Goal: Entertainment & Leisure: Consume media (video, audio)

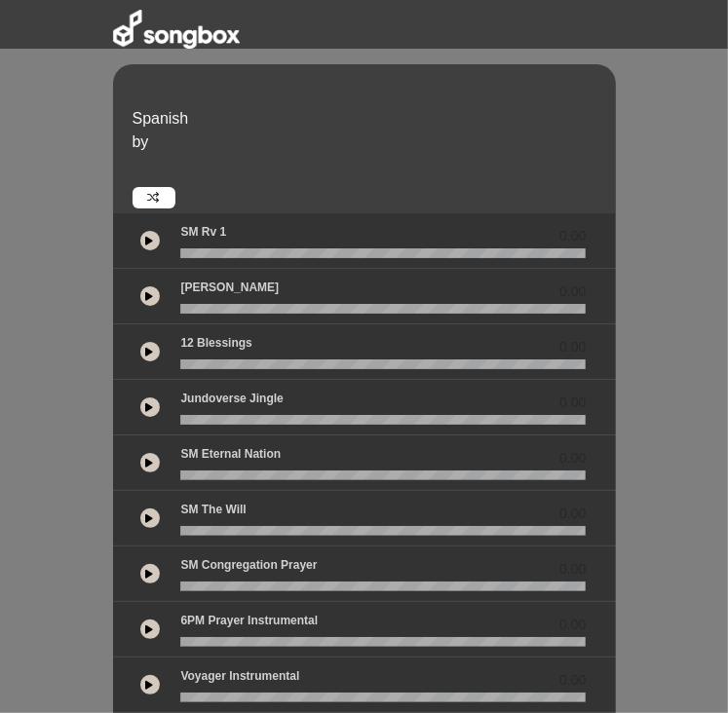
click at [153, 289] on button at bounding box center [149, 295] width 19 height 19
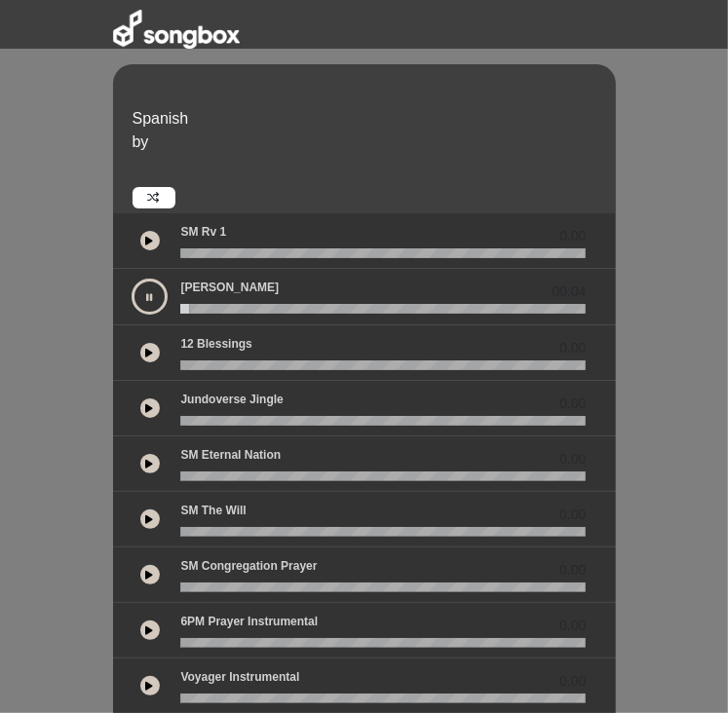
click at [151, 356] on icon at bounding box center [150, 353] width 8 height 10
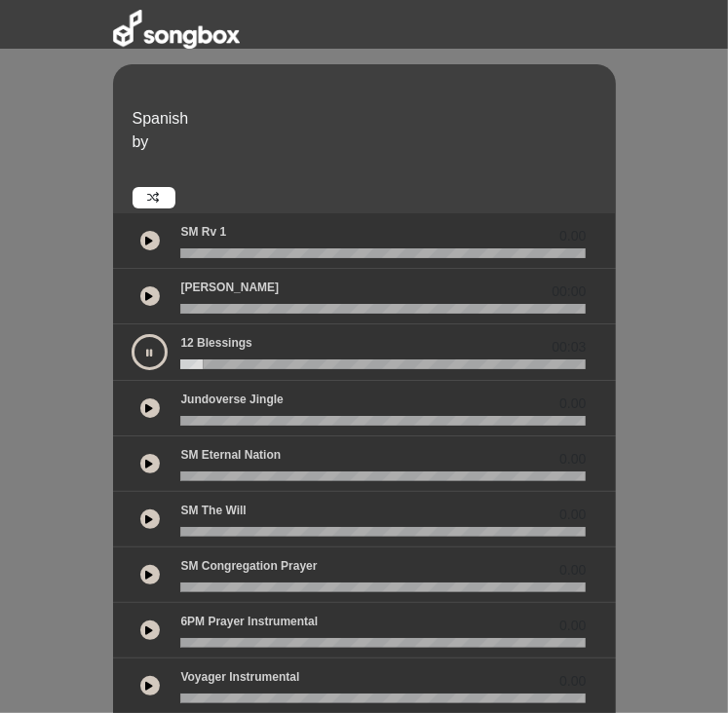
click at [147, 412] on icon at bounding box center [150, 408] width 8 height 10
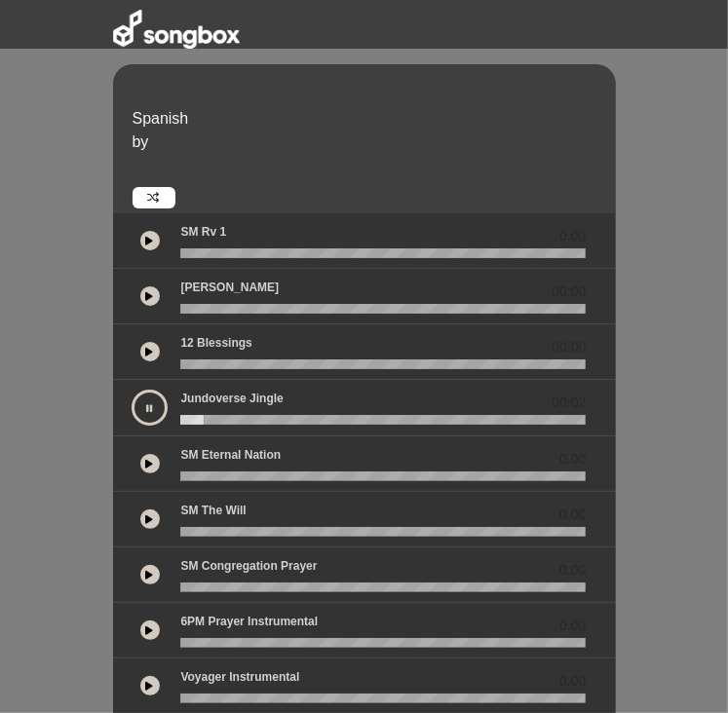
click at [147, 467] on icon at bounding box center [150, 464] width 8 height 10
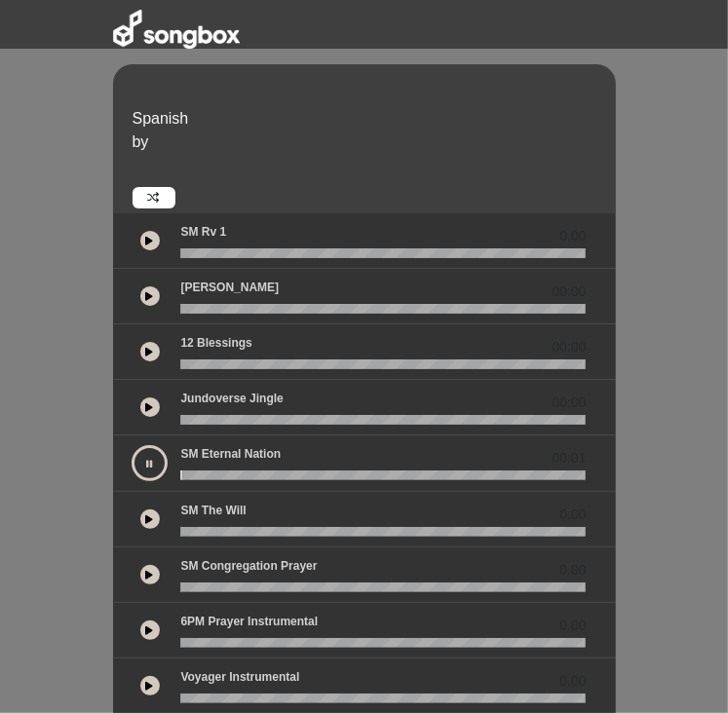
click at [144, 522] on button at bounding box center [149, 518] width 19 height 19
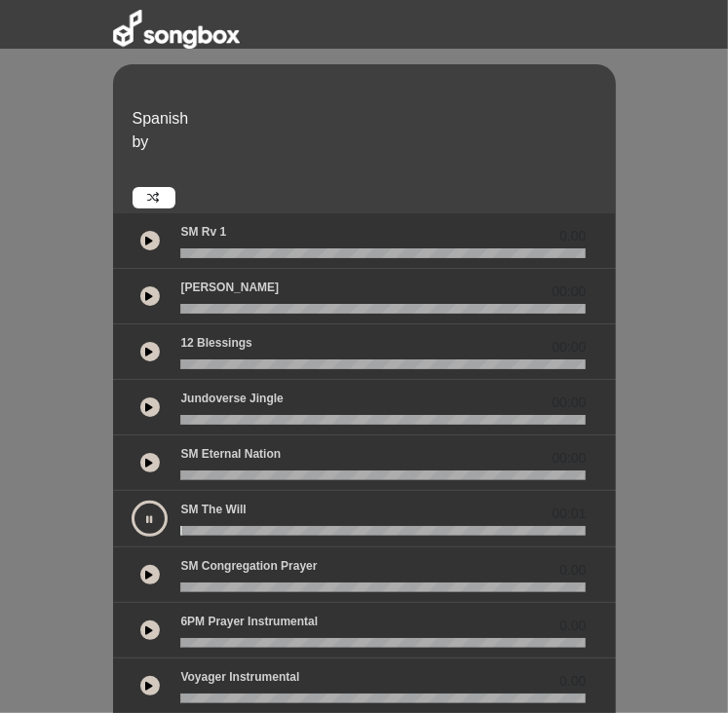
click at [148, 579] on button at bounding box center [149, 574] width 19 height 19
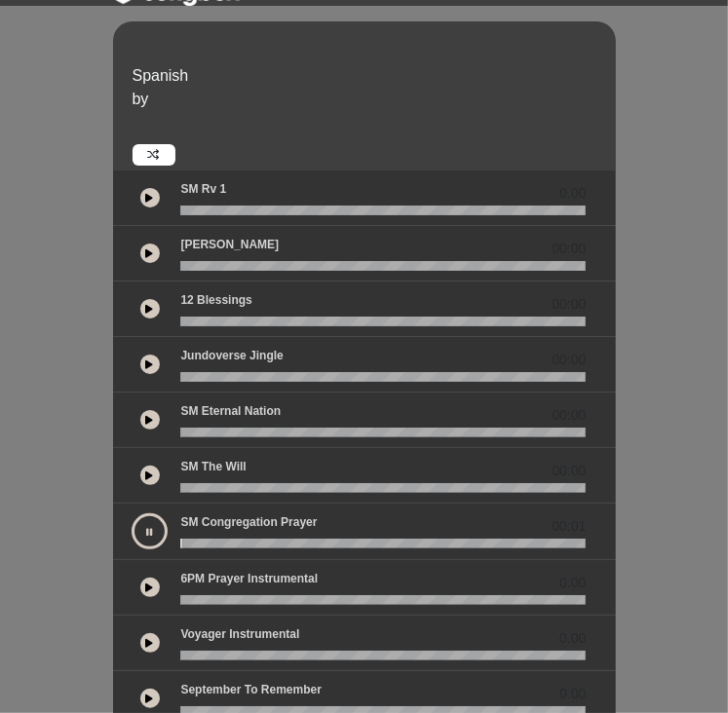
scroll to position [64, 0]
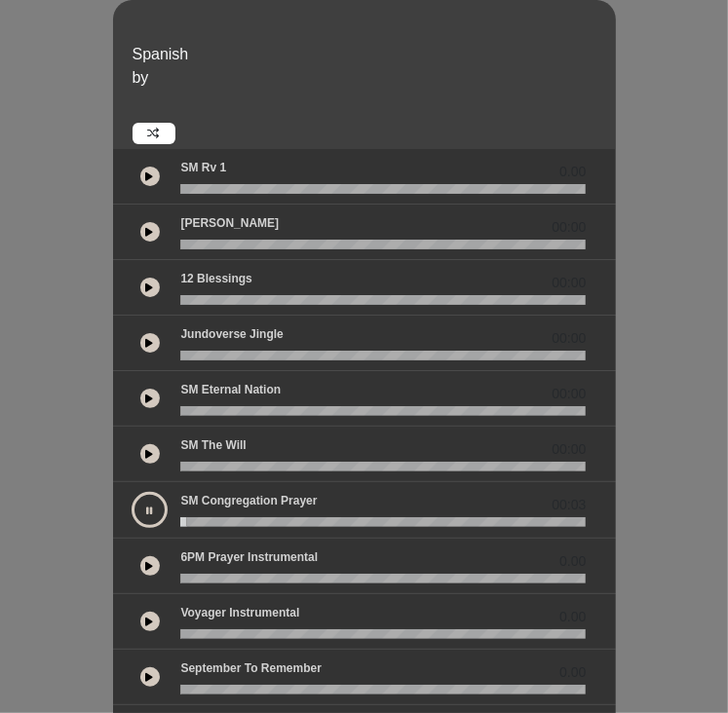
click at [306, 507] on p "SM Congregation Prayer" at bounding box center [248, 501] width 136 height 18
click at [147, 501] on button at bounding box center [149, 510] width 36 height 36
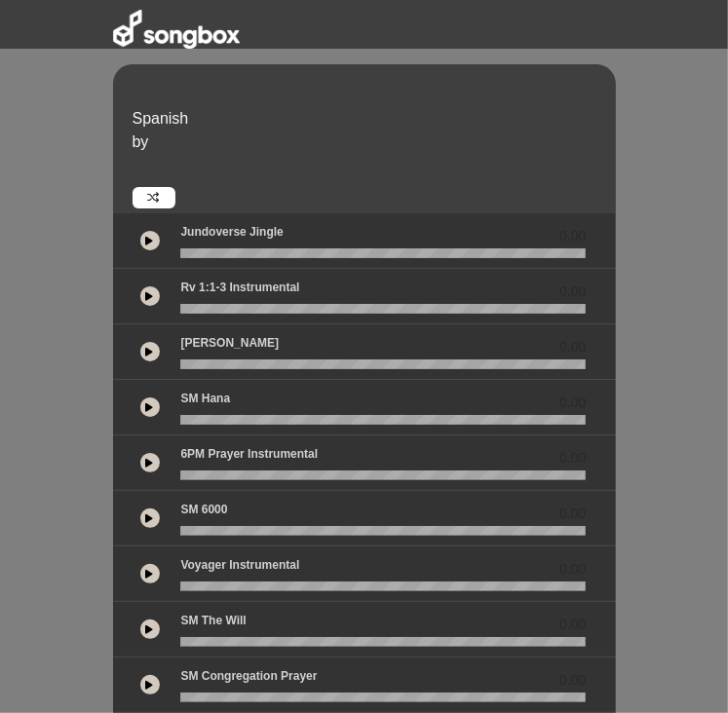
click at [197, 576] on div "Voyager Instrumental 0.00" at bounding box center [382, 568] width 429 height 25
click at [151, 575] on icon at bounding box center [150, 574] width 8 height 10
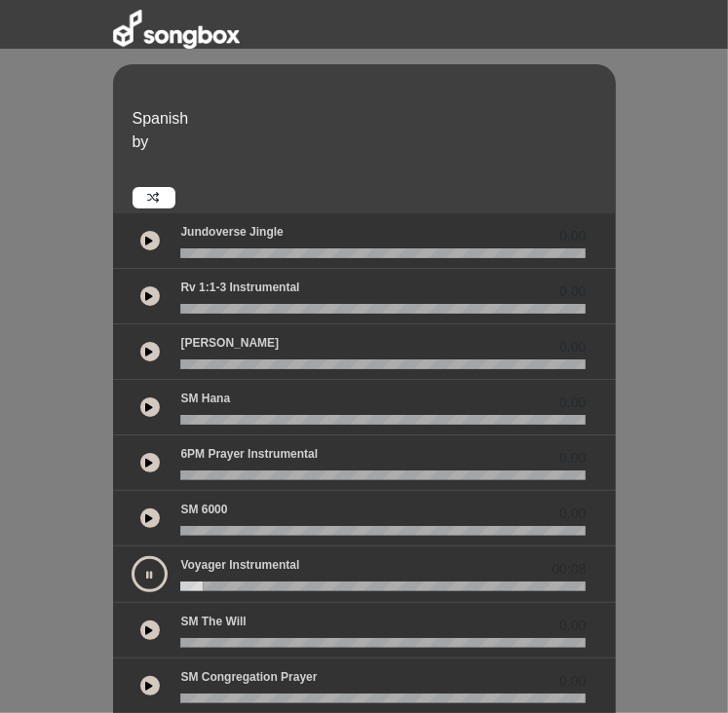
click at [665, 51] on div "Spanish by 0.00" at bounding box center [364, 551] width 728 height 1103
click at [152, 583] on button at bounding box center [149, 574] width 36 height 36
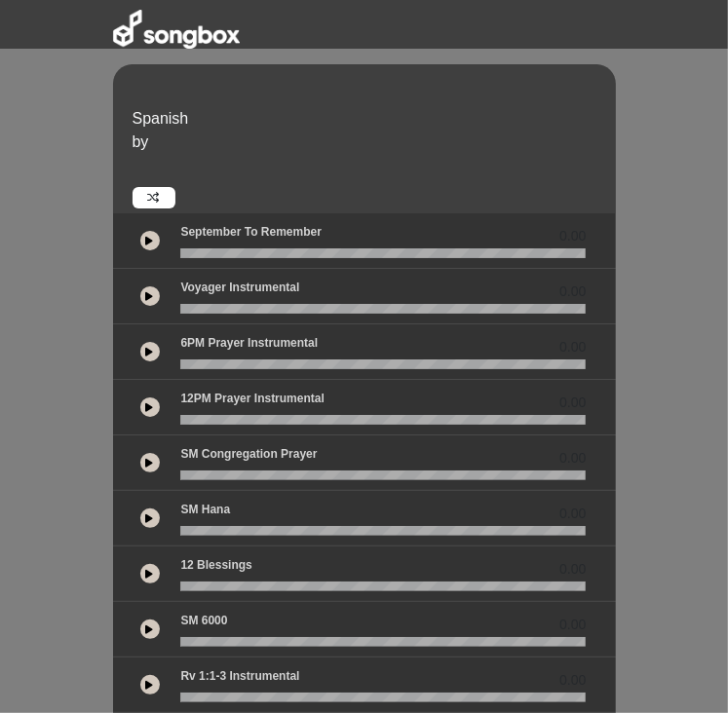
click at [146, 297] on icon at bounding box center [150, 296] width 8 height 10
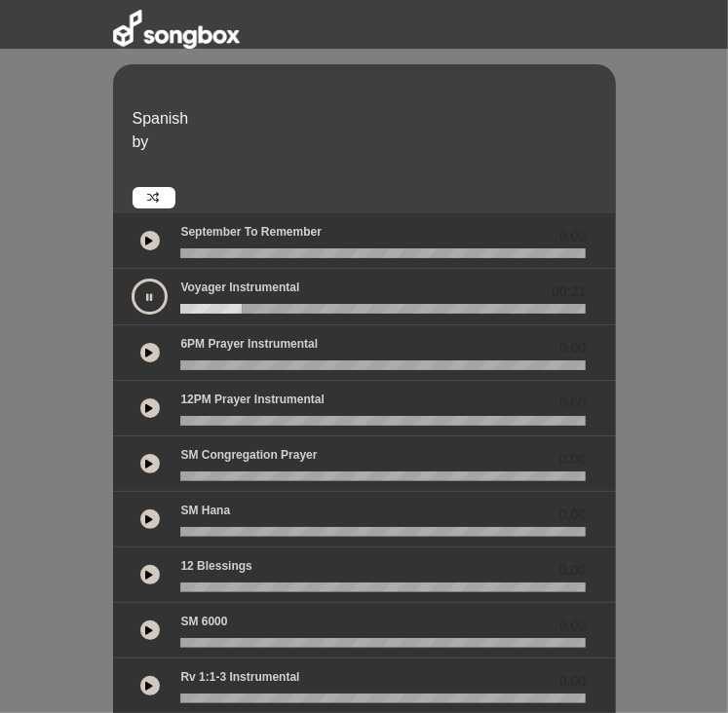
drag, startPoint x: 444, startPoint y: 132, endPoint x: 448, endPoint y: 116, distance: 17.0
click at [444, 131] on p "by" at bounding box center [371, 142] width 478 height 23
drag, startPoint x: 732, startPoint y: 0, endPoint x: 288, endPoint y: 122, distance: 460.5
click at [288, 122] on p "Spanish" at bounding box center [371, 118] width 478 height 23
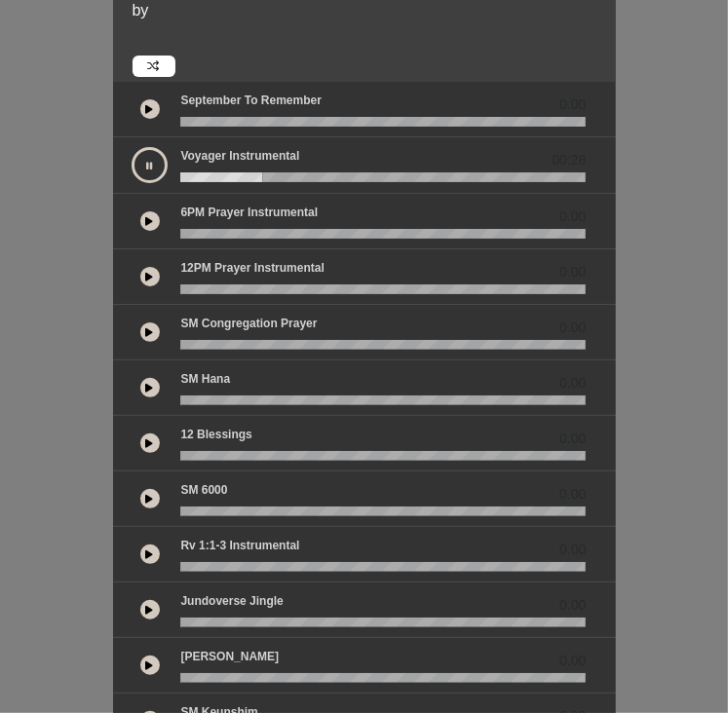
scroll to position [162, 0]
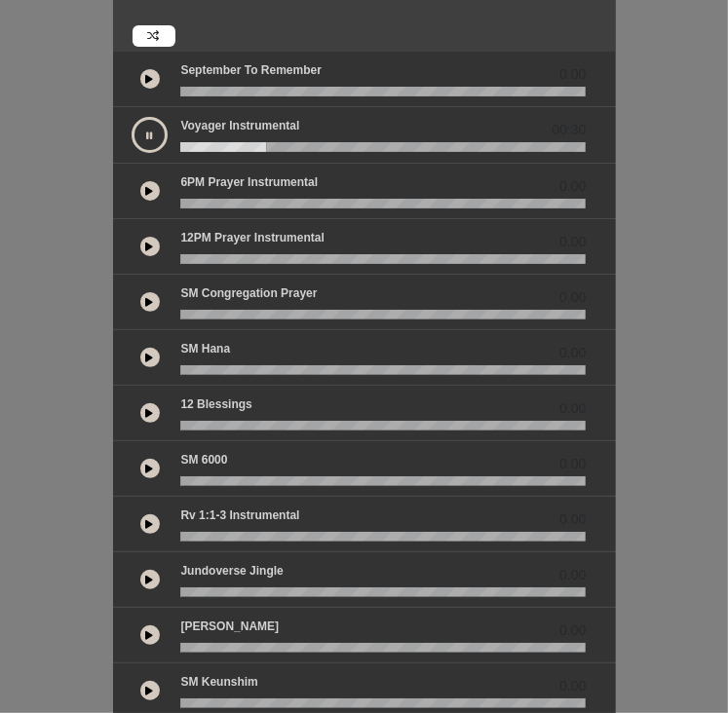
click at [161, 38] on link at bounding box center [153, 35] width 43 height 21
